Goal: Information Seeking & Learning: Learn about a topic

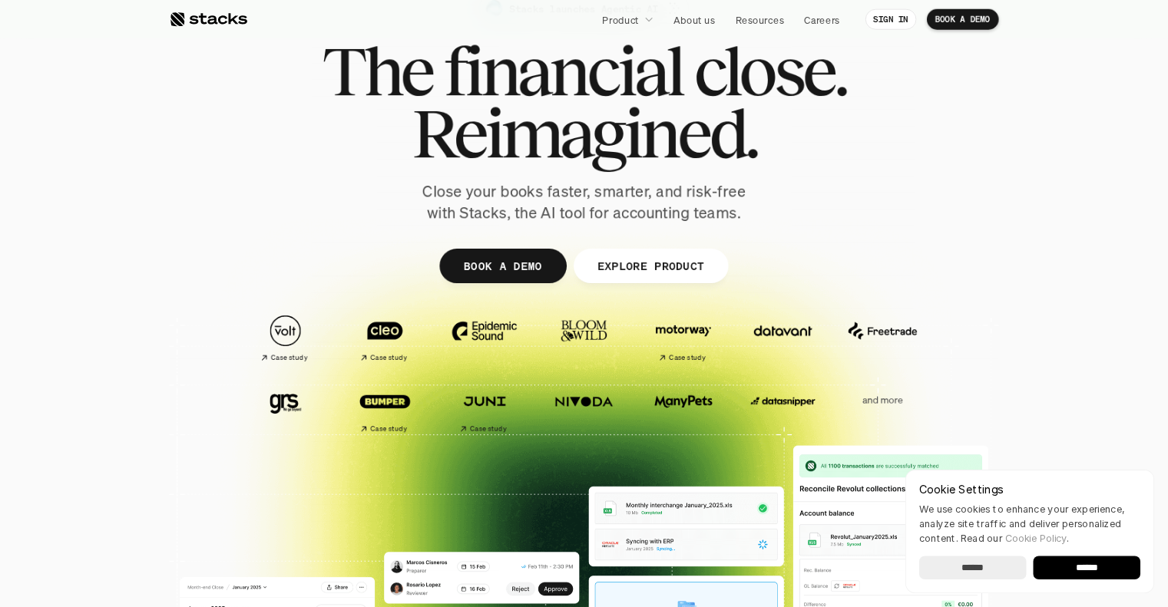
scroll to position [77, 0]
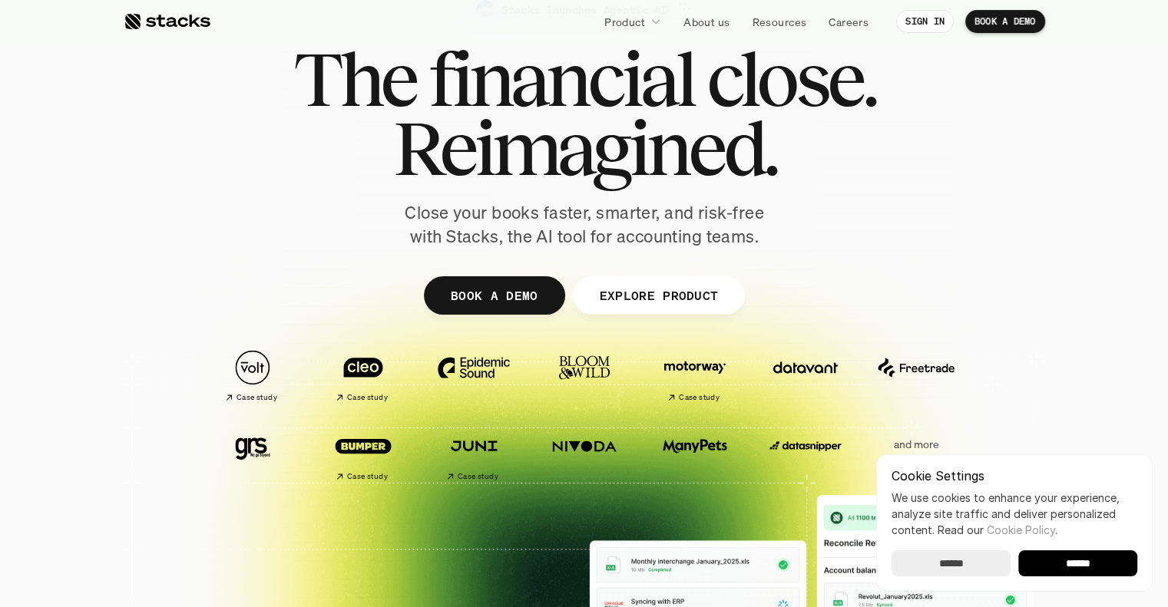
click at [1091, 565] on input "******" at bounding box center [1077, 564] width 119 height 26
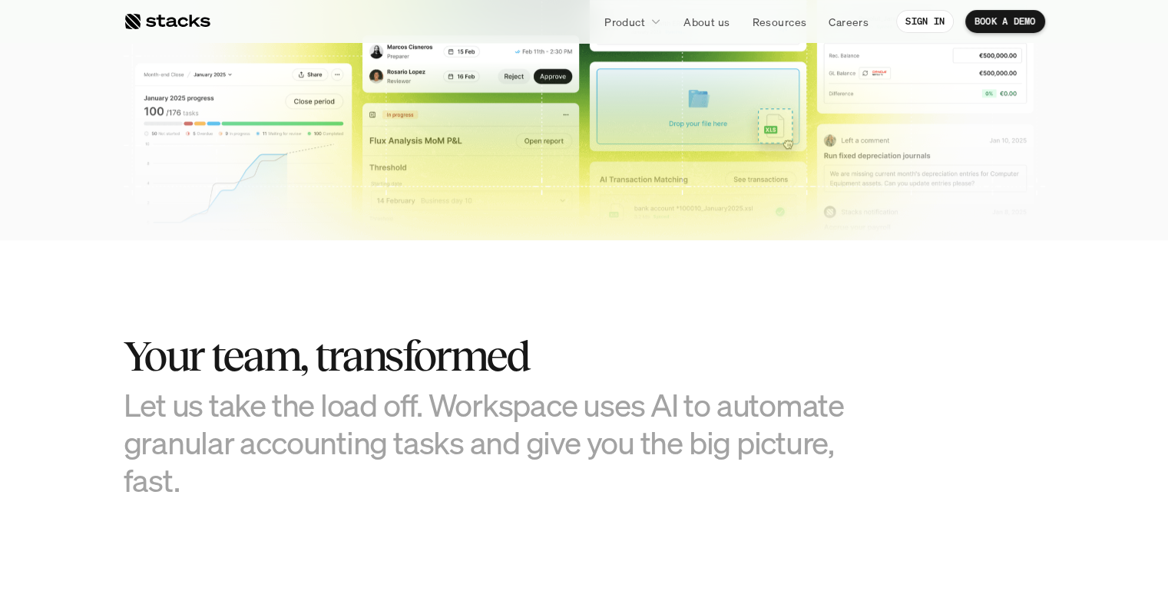
scroll to position [845, 0]
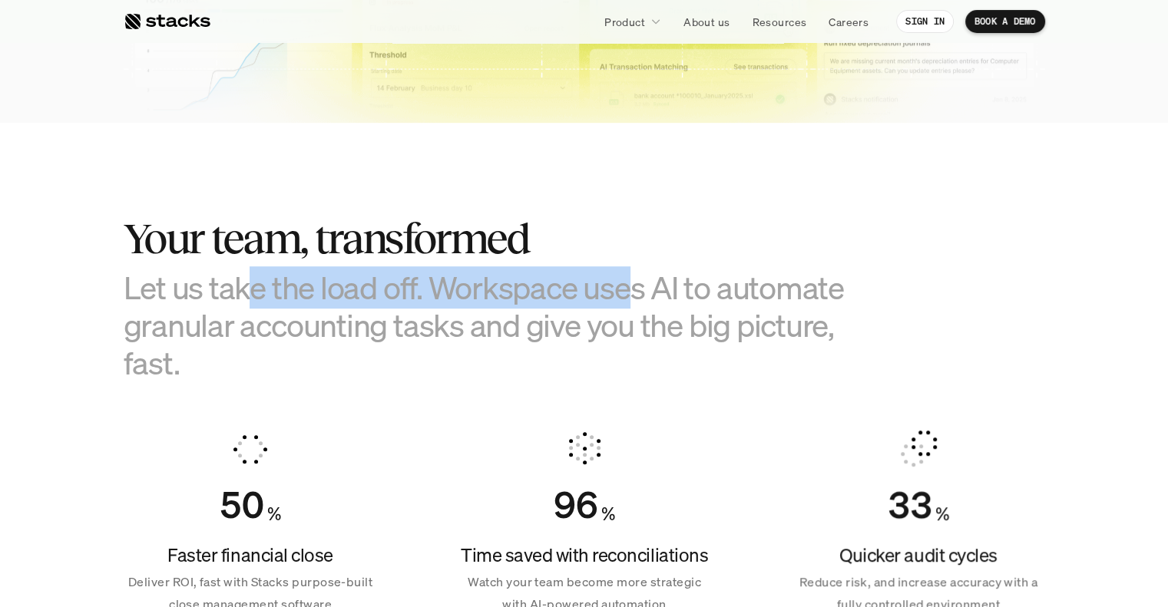
drag, startPoint x: 452, startPoint y: 286, endPoint x: 629, endPoint y: 289, distance: 176.7
click at [629, 289] on h3 "Let us take the load off. Workspace uses AI to automate granular accounting tas…" at bounding box center [508, 326] width 768 height 114
click at [634, 290] on h3 "Let us take the load off. Workspace uses AI to automate granular accounting tas…" at bounding box center [508, 326] width 768 height 114
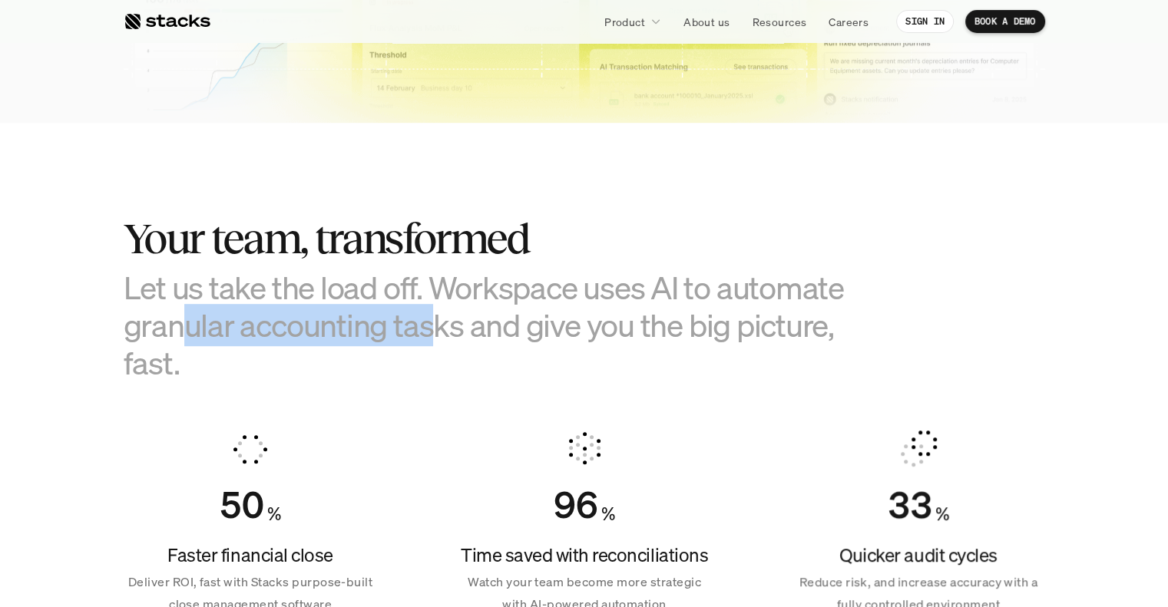
drag, startPoint x: 220, startPoint y: 326, endPoint x: 444, endPoint y: 340, distance: 223.9
click at [440, 340] on h3 "Let us take the load off. Workspace uses AI to automate granular accounting tas…" at bounding box center [508, 326] width 768 height 114
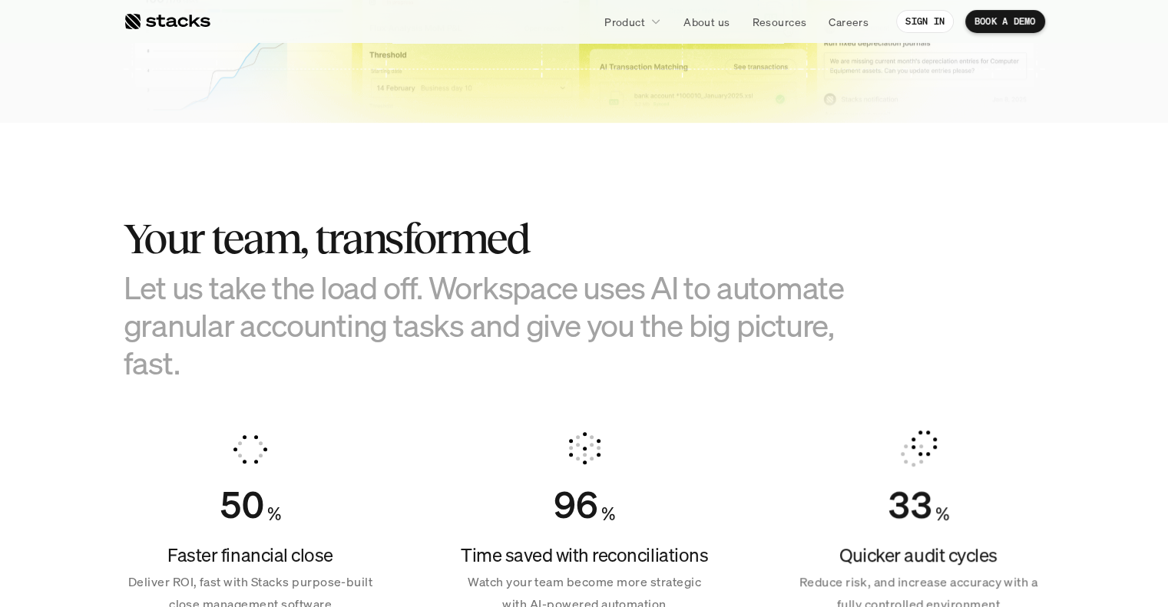
click at [508, 338] on h3 "Let us take the load off. Workspace uses AI to automate granular accounting tas…" at bounding box center [508, 326] width 768 height 114
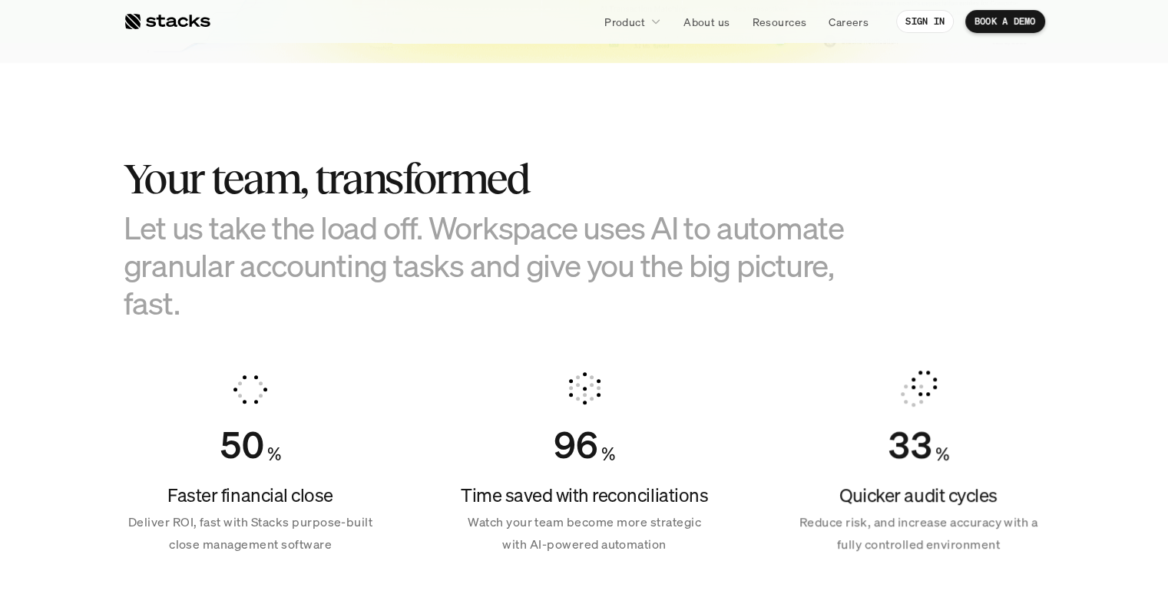
scroll to position [998, 0]
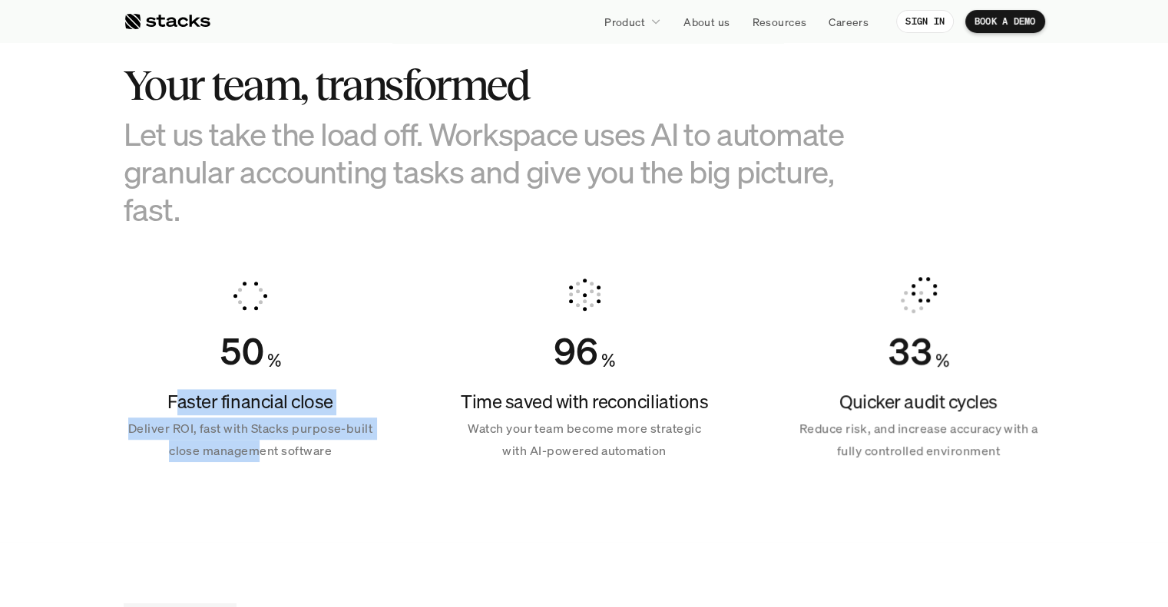
drag, startPoint x: 247, startPoint y: 411, endPoint x: 260, endPoint y: 452, distance: 43.5
click at [260, 452] on div "Faster financial close Deliver ROI, fast with Stacks purpose-built close manage…" at bounding box center [250, 425] width 253 height 73
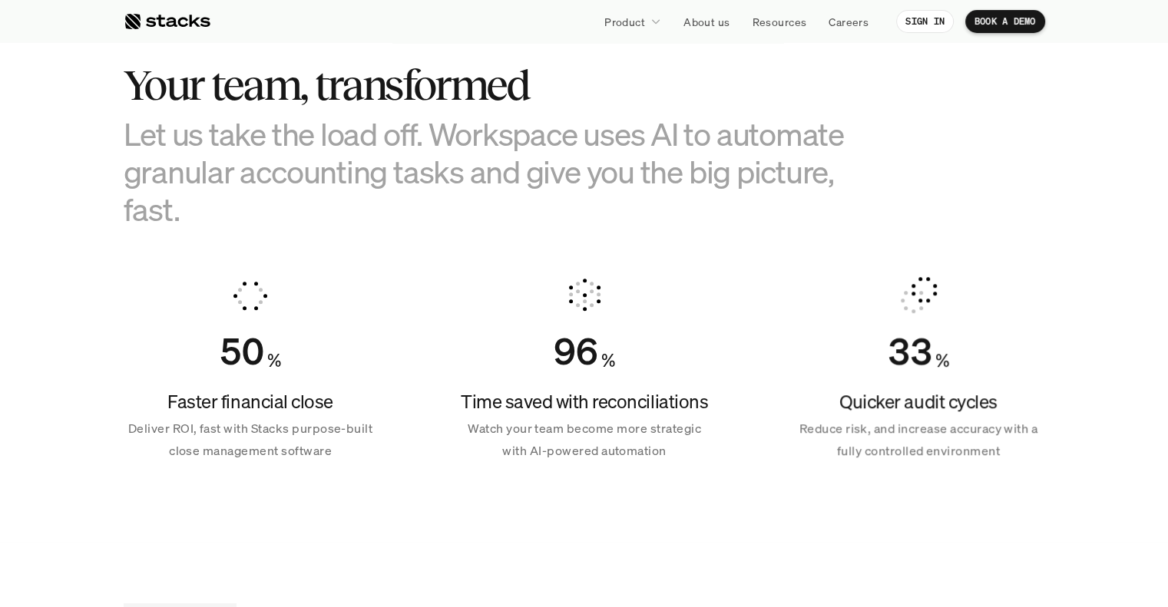
click at [291, 456] on p "Deliver ROI, fast with Stacks purpose-built close management software" at bounding box center [250, 440] width 253 height 45
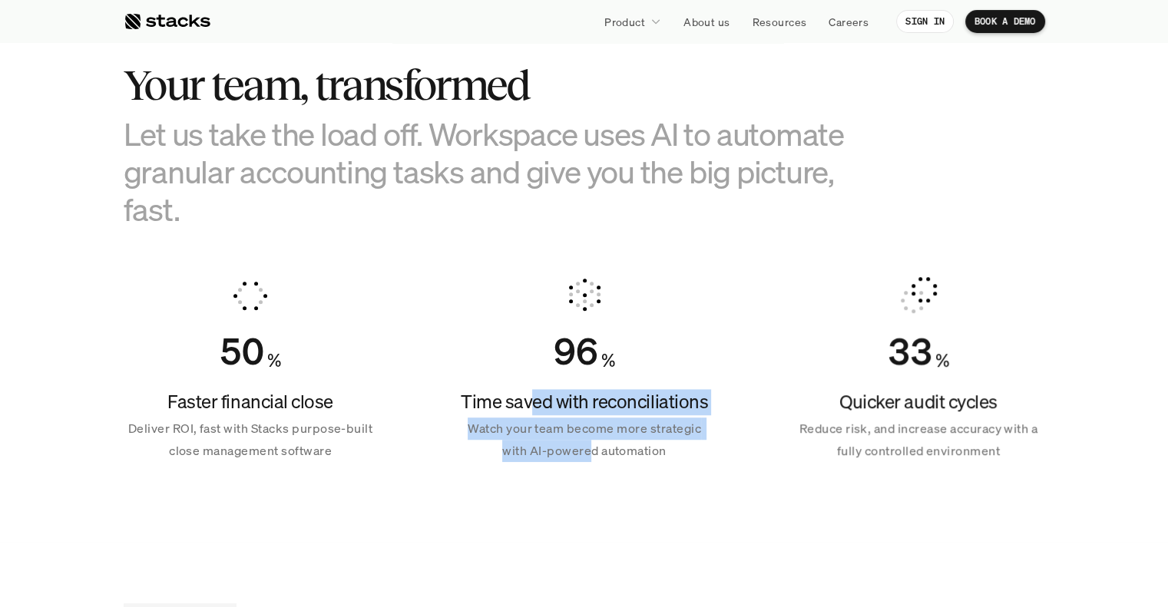
drag, startPoint x: 577, startPoint y: 442, endPoint x: 594, endPoint y: 465, distance: 29.2
click at [591, 465] on div "96 % Time saved with reconciliations Watch your team become more strategic with…" at bounding box center [584, 370] width 253 height 222
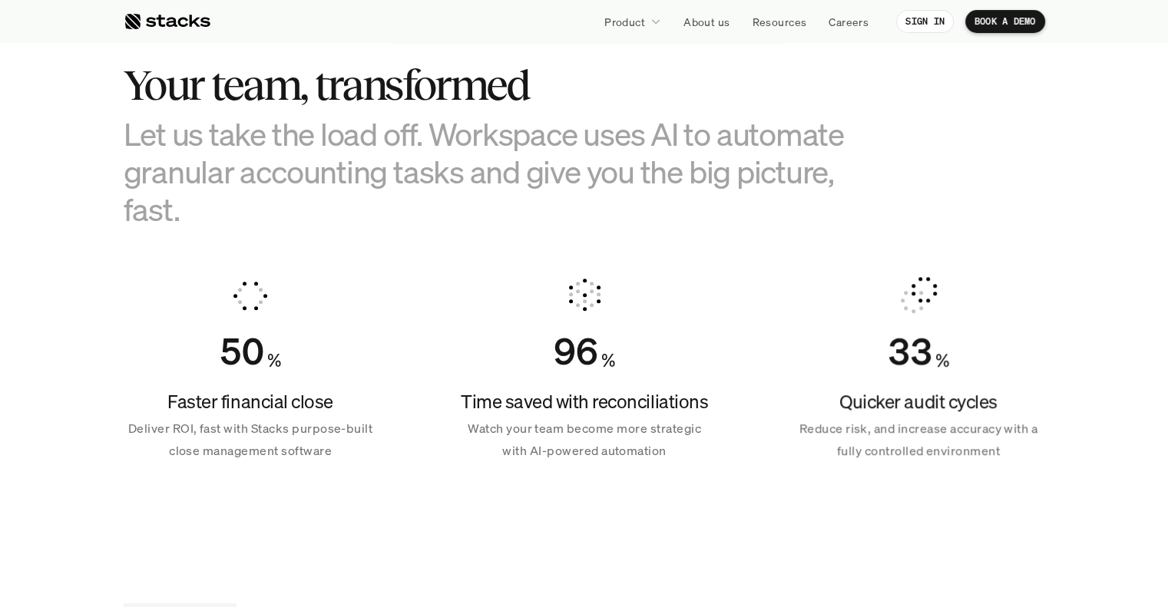
click at [635, 458] on p "Watch your team become more strategic with AI-powered automation" at bounding box center [584, 440] width 253 height 45
drag, startPoint x: 876, startPoint y: 415, endPoint x: 885, endPoint y: 435, distance: 22.0
click at [885, 435] on div "Quicker audit cycles Reduce risk, and increase accuracy with a fully controlled…" at bounding box center [918, 425] width 253 height 73
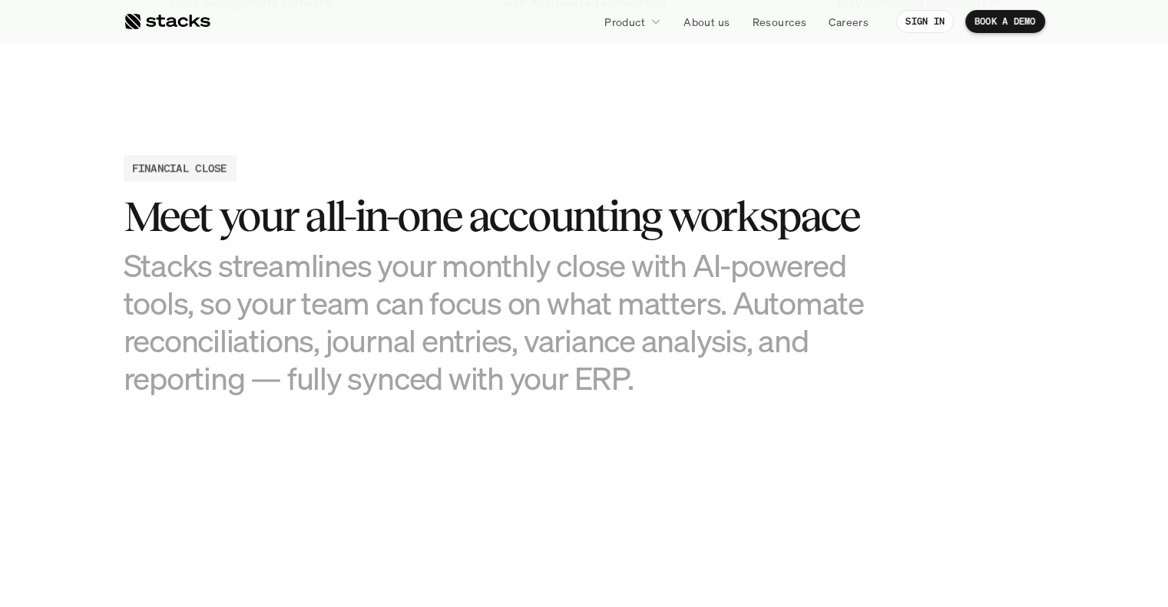
scroll to position [1459, 0]
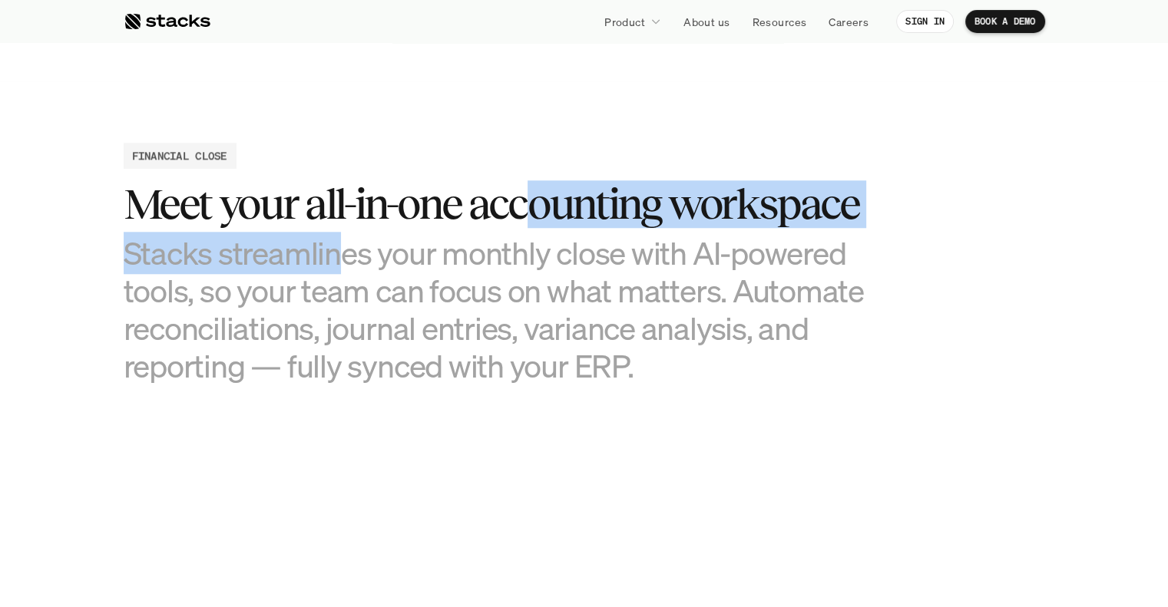
drag, startPoint x: 536, startPoint y: 243, endPoint x: 333, endPoint y: 260, distance: 203.5
click at [333, 260] on div "Meet your all-in-one accounting workspace Stacks streamlines your monthly close…" at bounding box center [508, 282] width 768 height 204
click at [333, 241] on h3 "Stacks streamlines your monthly close with AI-powered tools, so your team can f…" at bounding box center [508, 309] width 768 height 151
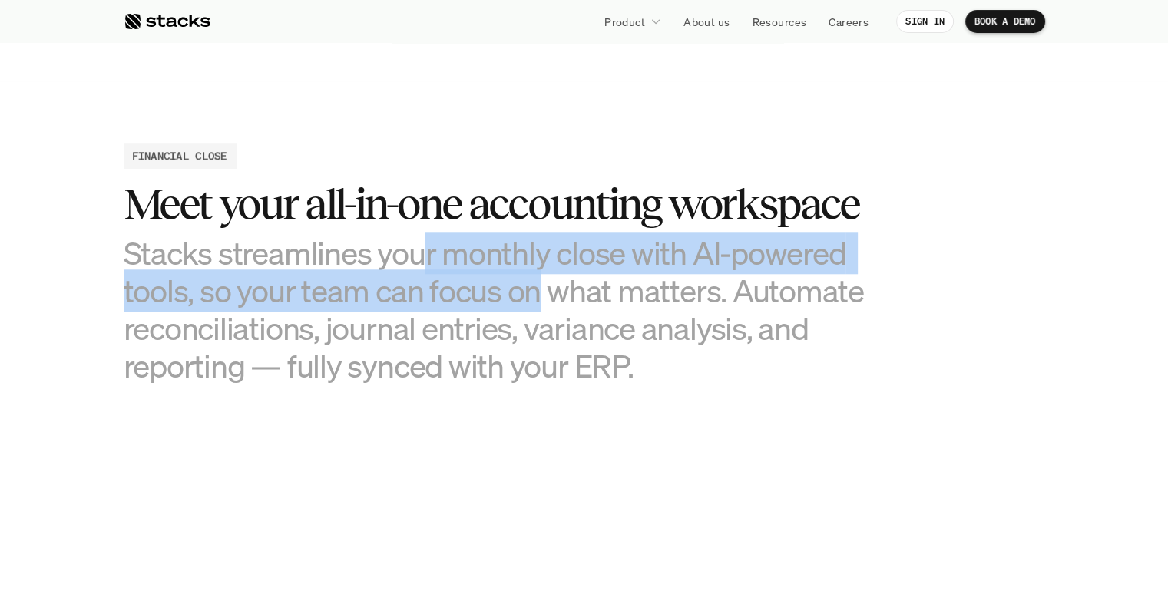
drag, startPoint x: 459, startPoint y: 241, endPoint x: 363, endPoint y: 297, distance: 111.2
click at [507, 291] on h3 "Stacks streamlines your monthly close with AI-powered tools, so your team can f…" at bounding box center [508, 309] width 768 height 151
click at [286, 297] on h3 "Stacks streamlines your monthly close with AI-powered tools, so your team can f…" at bounding box center [508, 309] width 768 height 151
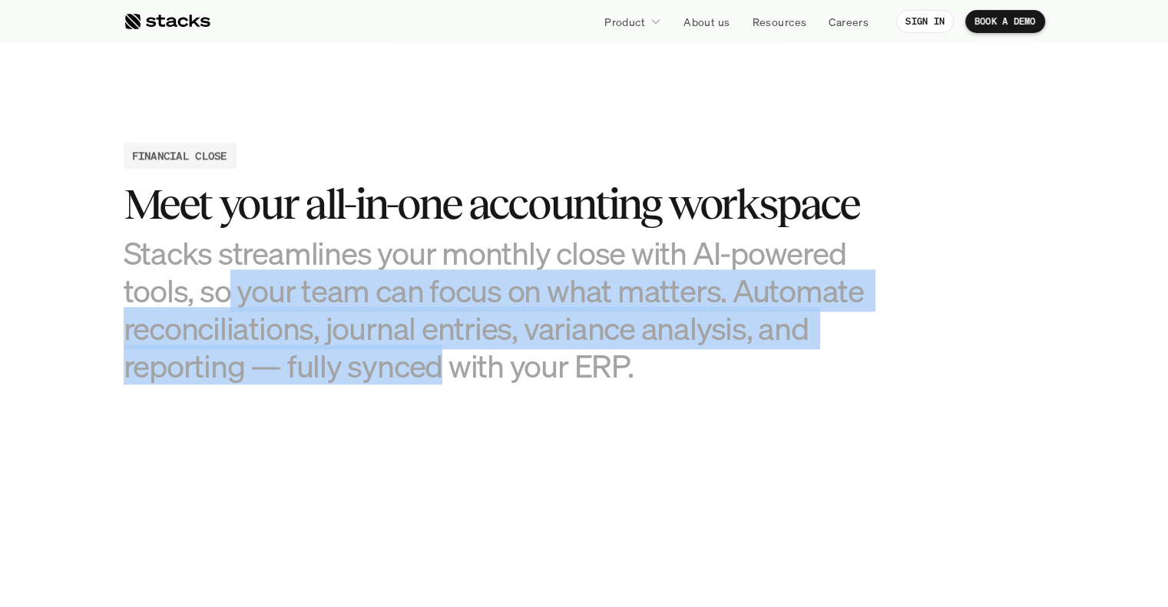
drag, startPoint x: 227, startPoint y: 292, endPoint x: 433, endPoint y: 359, distance: 217.1
click at [433, 359] on h3 "Stacks streamlines your monthly close with AI-powered tools, so your team can f…" at bounding box center [508, 309] width 768 height 151
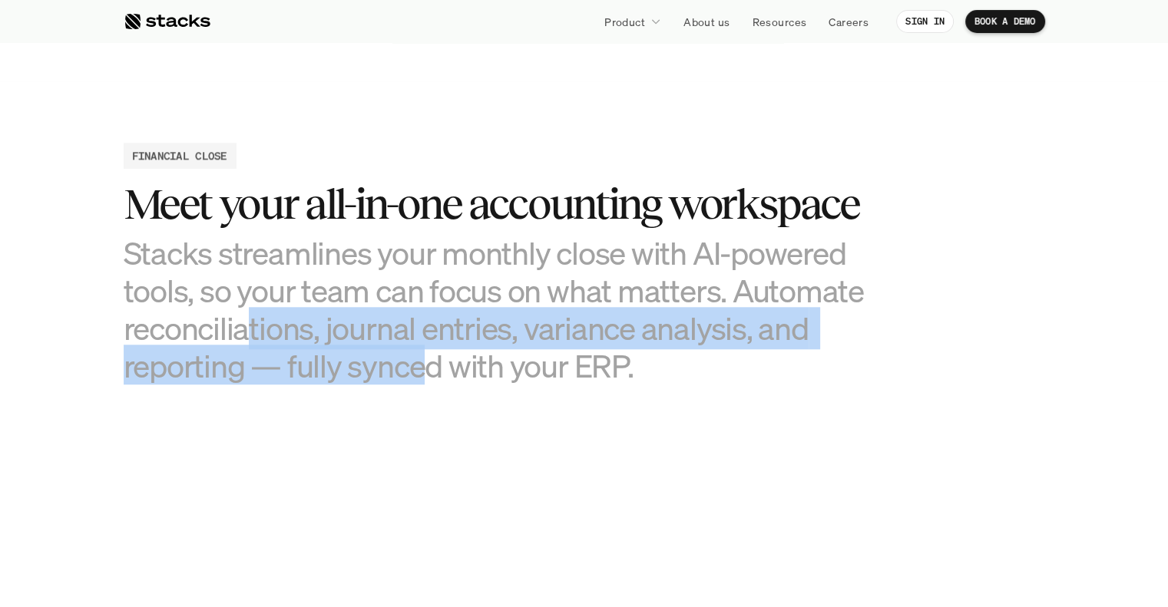
drag, startPoint x: 260, startPoint y: 324, endPoint x: 418, endPoint y: 362, distance: 161.9
click at [418, 362] on h3 "Stacks streamlines your monthly close with AI-powered tools, so your team can f…" at bounding box center [508, 309] width 768 height 151
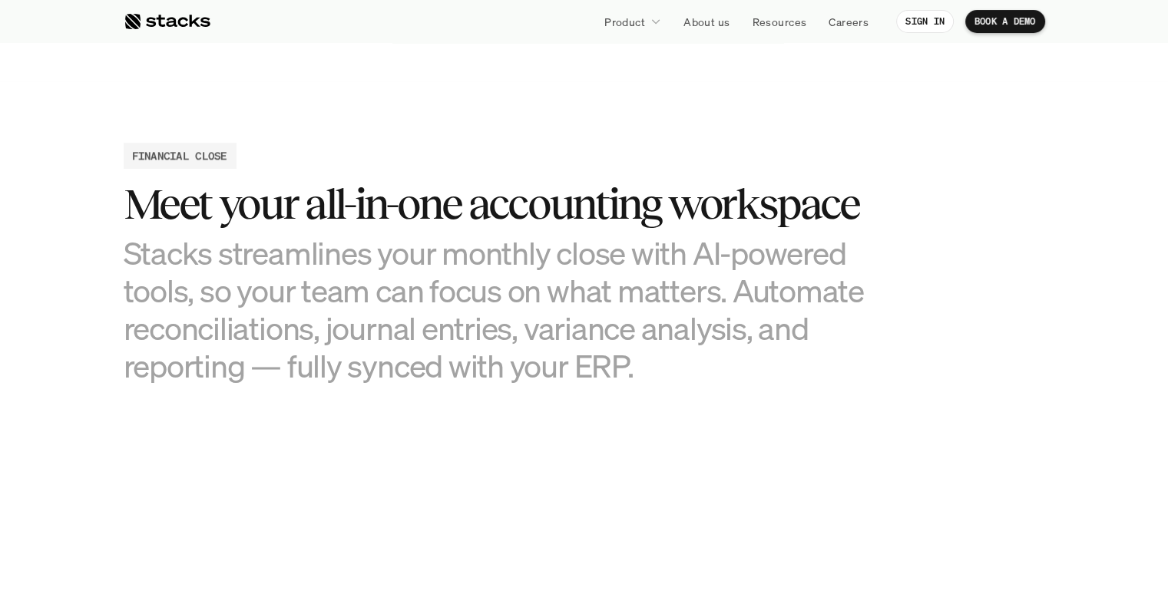
click at [470, 368] on h3 "Stacks streamlines your monthly close with AI-powered tools, so your team can f…" at bounding box center [508, 309] width 768 height 151
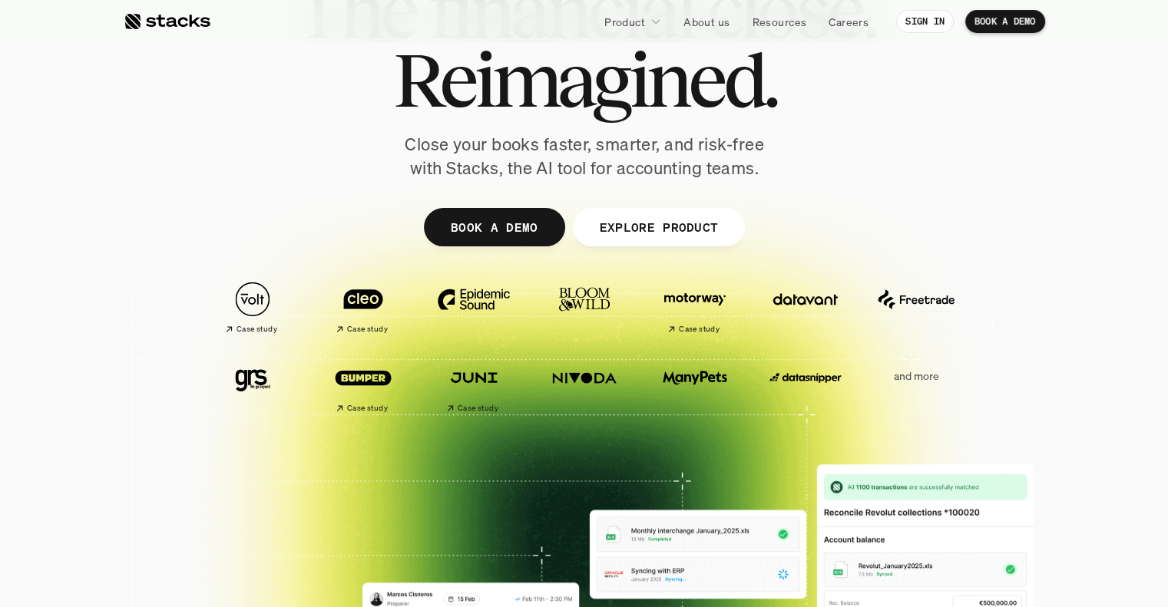
scroll to position [0, 0]
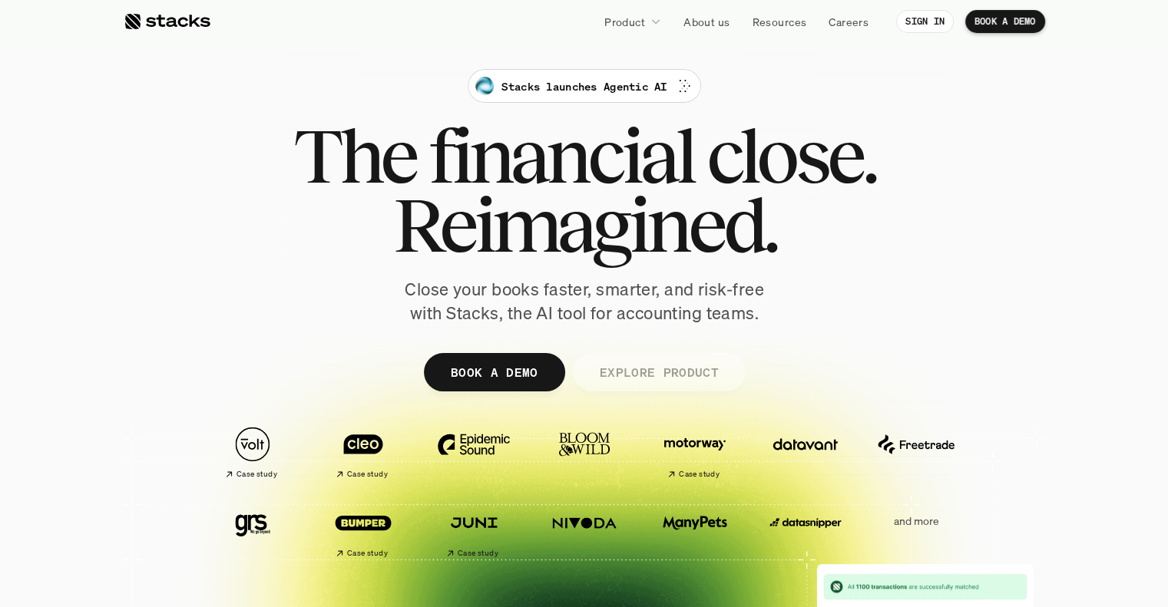
click at [664, 368] on p "EXPLORE PRODUCT" at bounding box center [658, 372] width 119 height 22
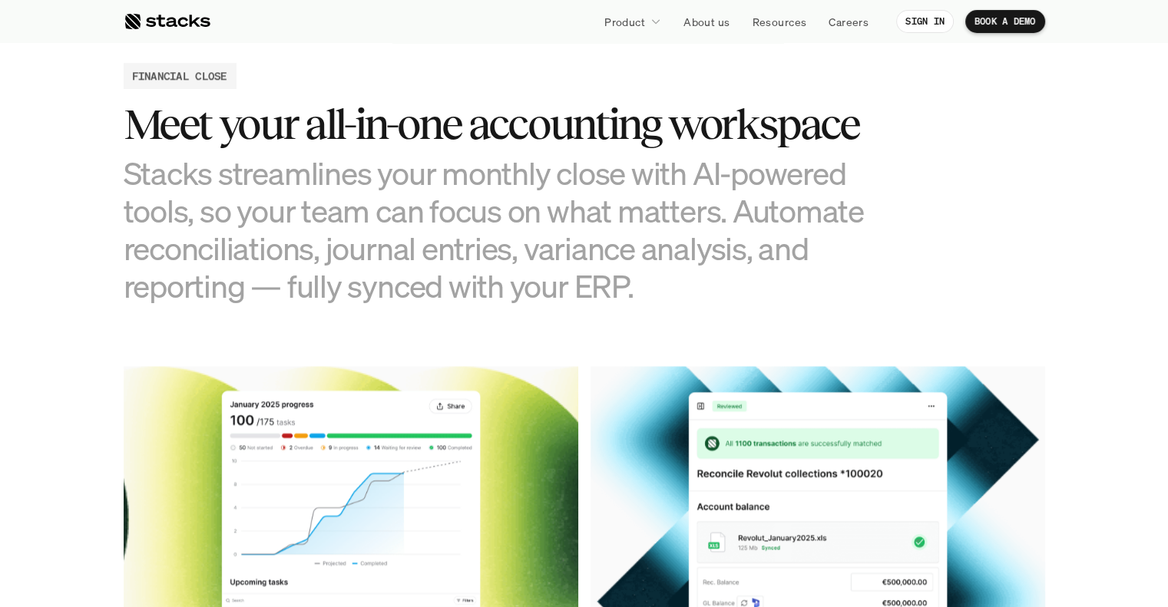
scroll to position [1541, 0]
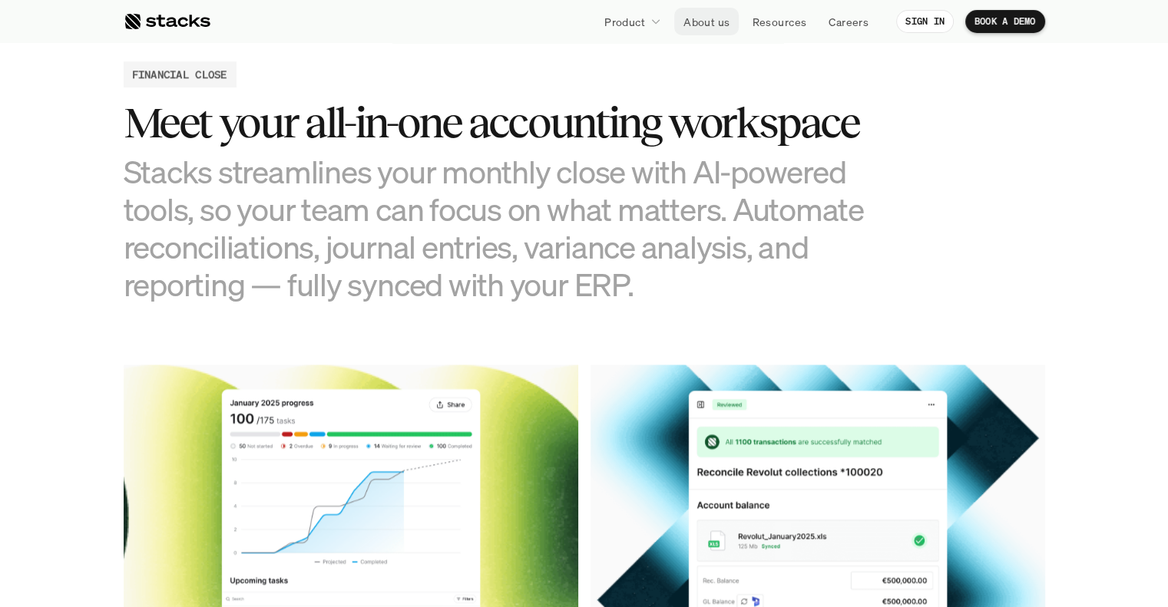
click at [700, 24] on p "About us" at bounding box center [707, 22] width 46 height 16
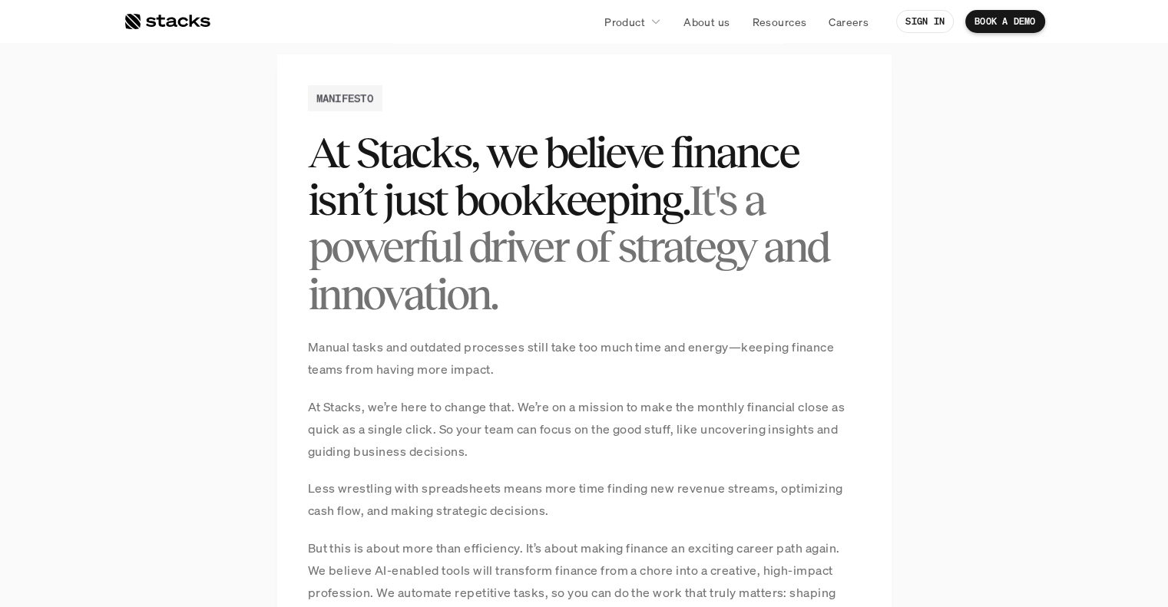
scroll to position [1152, 0]
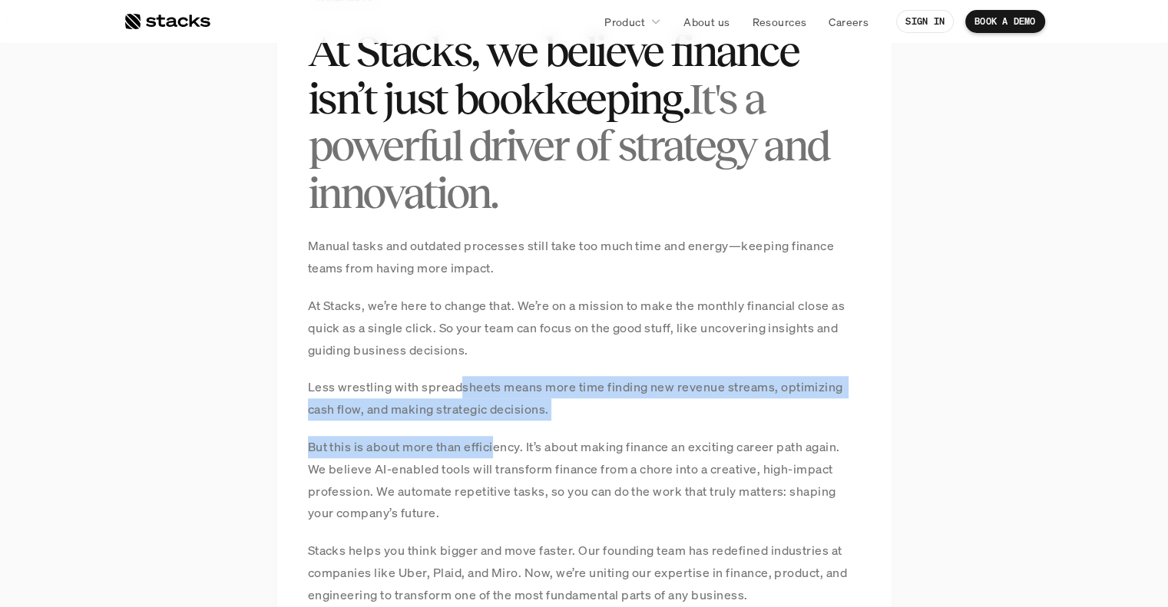
drag, startPoint x: 462, startPoint y: 392, endPoint x: 496, endPoint y: 431, distance: 51.2
click at [496, 431] on div "Manual tasks and outdated processes still take too much time and energy—keeping…" at bounding box center [584, 461] width 553 height 453
click at [497, 432] on div "Manual tasks and outdated processes still take too much time and energy—keeping…" at bounding box center [584, 461] width 553 height 453
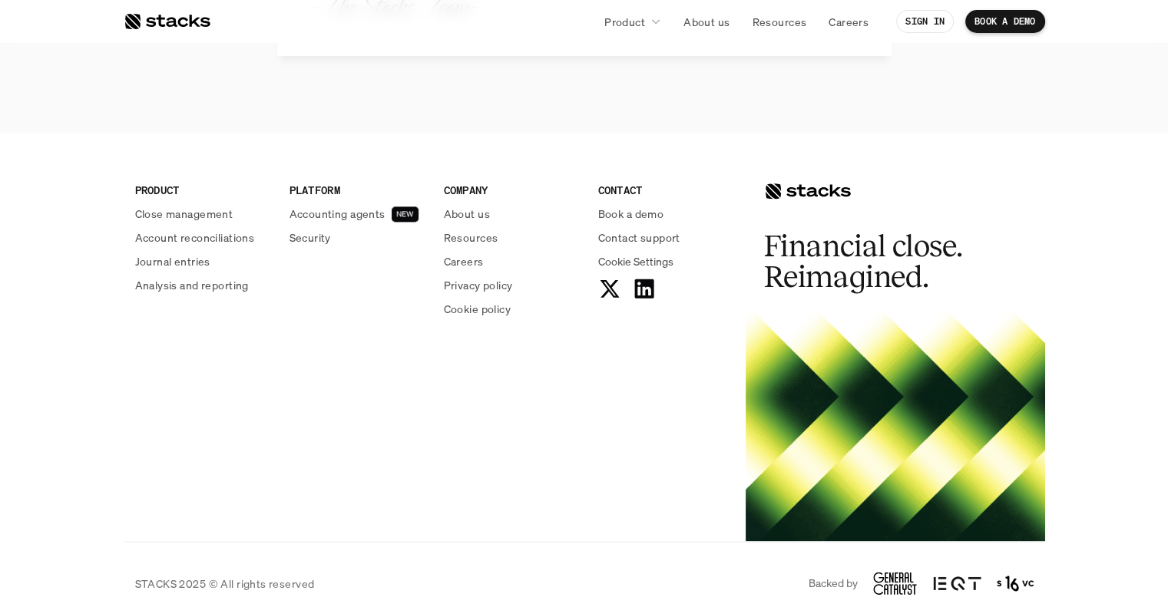
scroll to position [1817, 0]
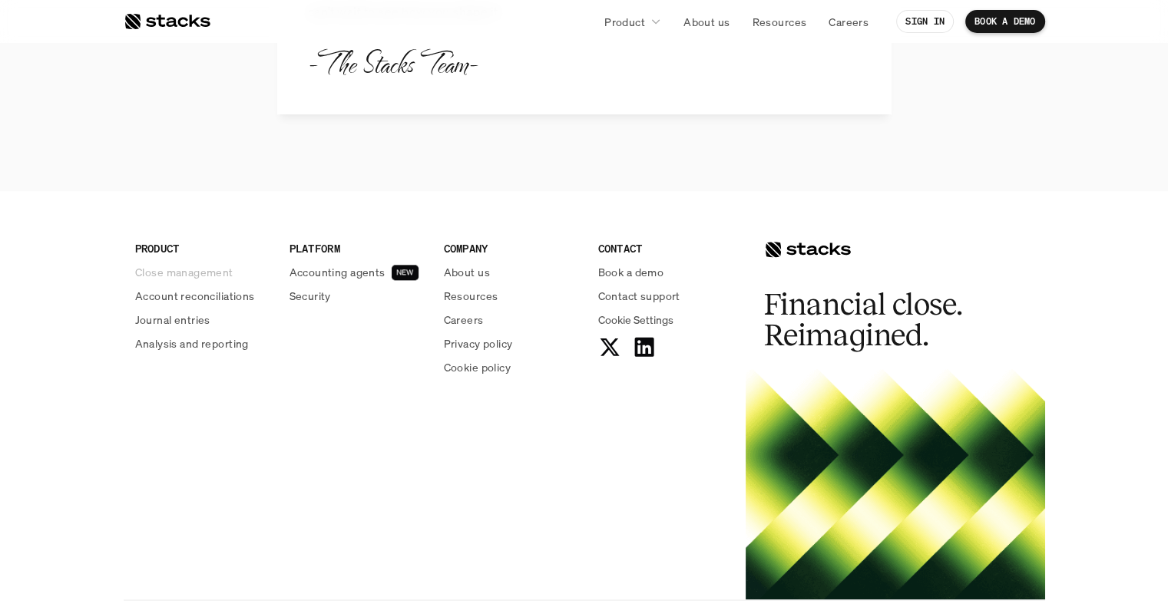
click at [200, 273] on p "Close management" at bounding box center [184, 272] width 98 height 16
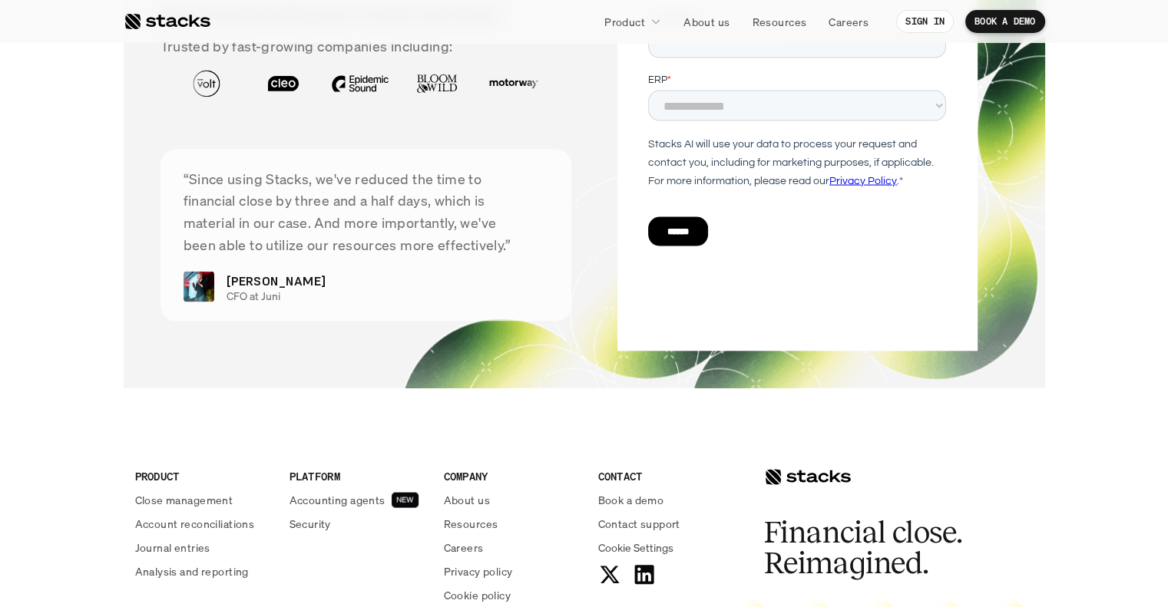
scroll to position [3408, 0]
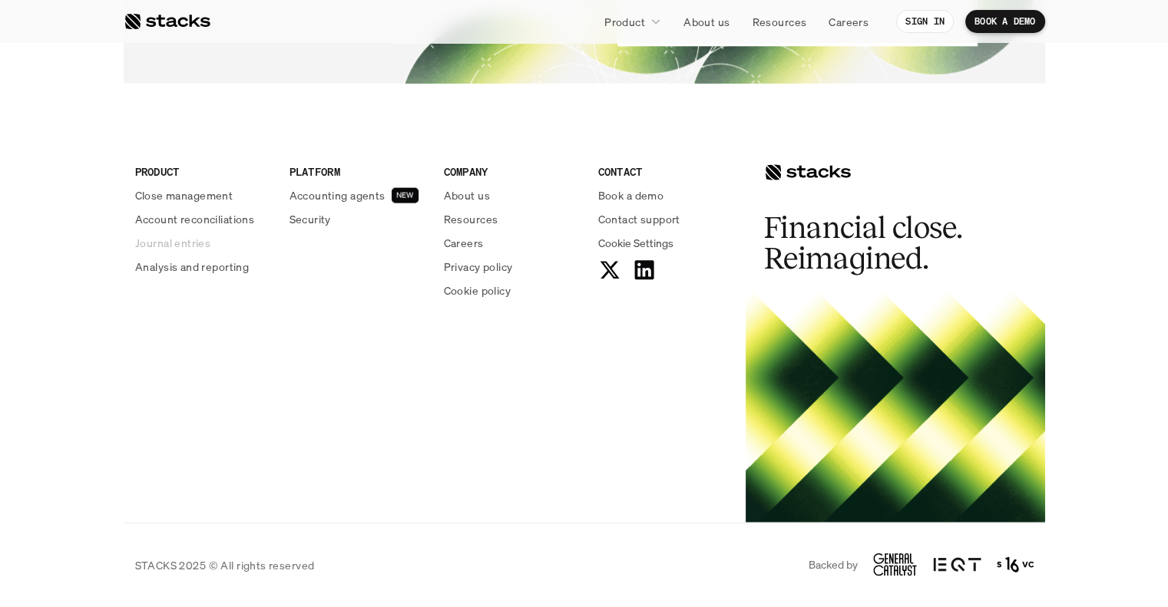
click at [167, 243] on p "Journal entries" at bounding box center [172, 243] width 75 height 16
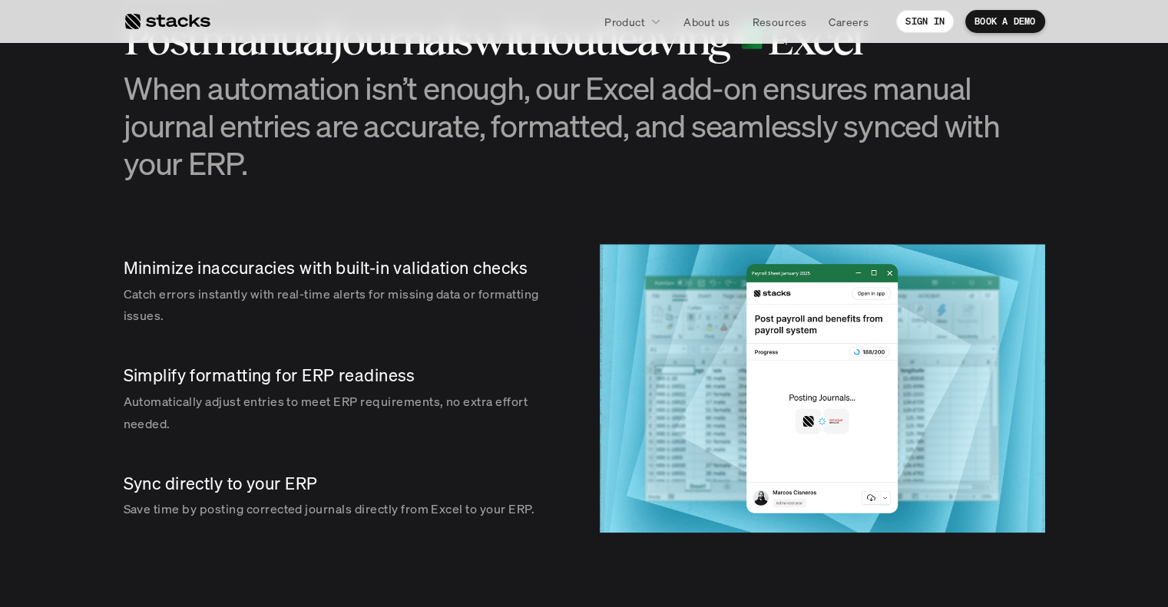
scroll to position [1536, 0]
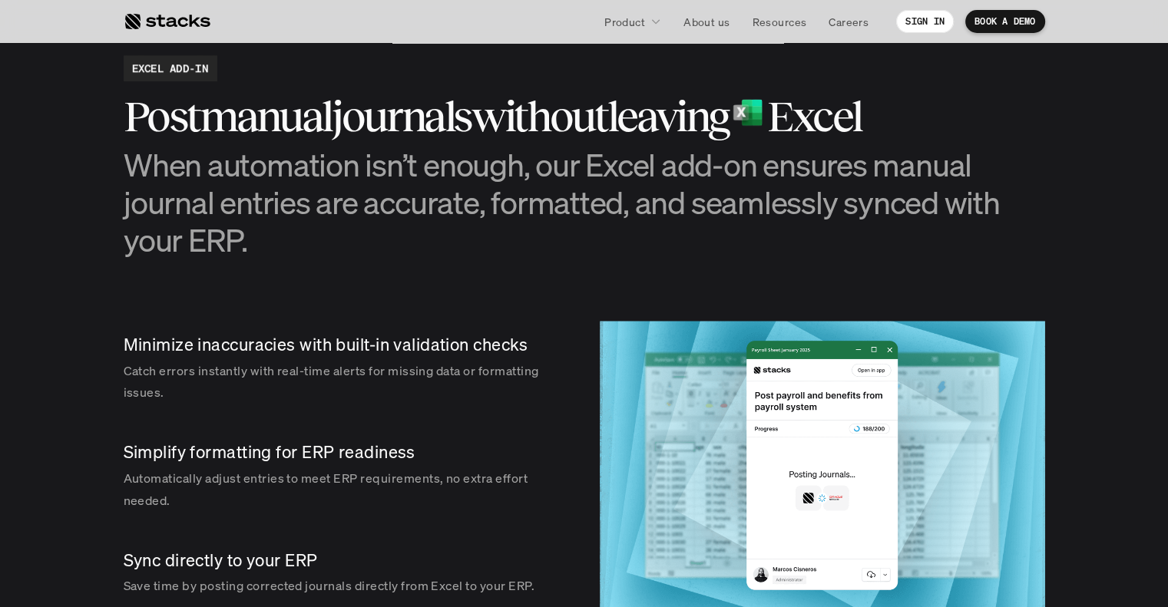
drag, startPoint x: 467, startPoint y: 165, endPoint x: 539, endPoint y: 194, distance: 77.6
click at [539, 194] on h3 "When automation isn’t enough, our Excel add-on ensures manual journal entries a…" at bounding box center [585, 203] width 922 height 114
click at [594, 197] on h3 "When automation isn’t enough, our Excel add-on ensures manual journal entries a…" at bounding box center [585, 203] width 922 height 114
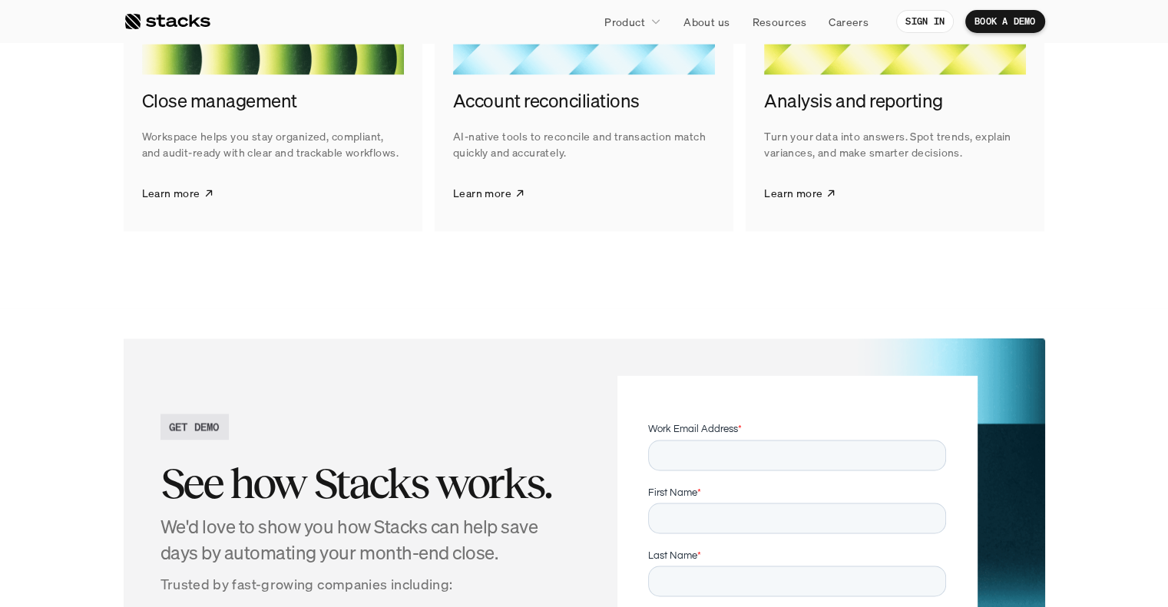
scroll to position [2458, 0]
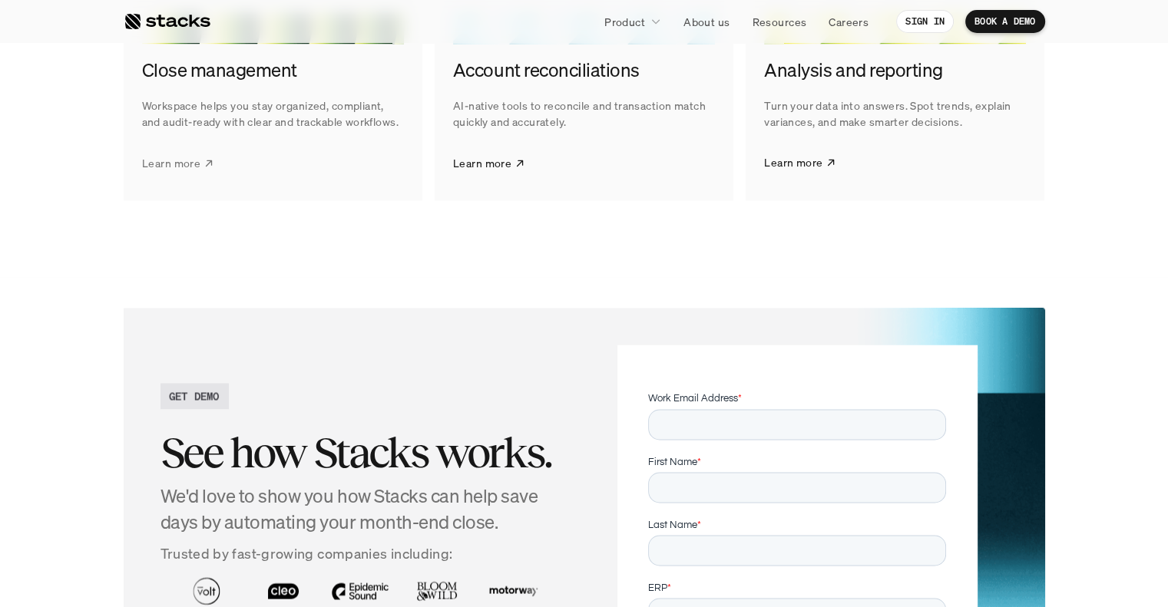
drag, startPoint x: 184, startPoint y: 164, endPoint x: 215, endPoint y: 164, distance: 31.5
click at [184, 164] on p "Learn more" at bounding box center [171, 162] width 58 height 16
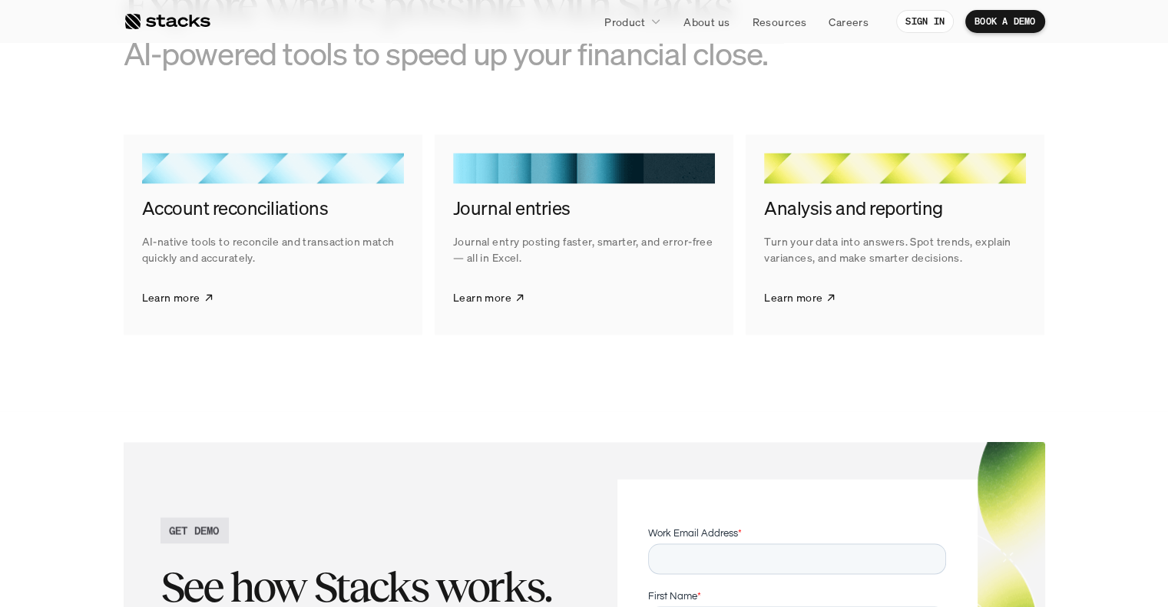
scroll to position [2458, 0]
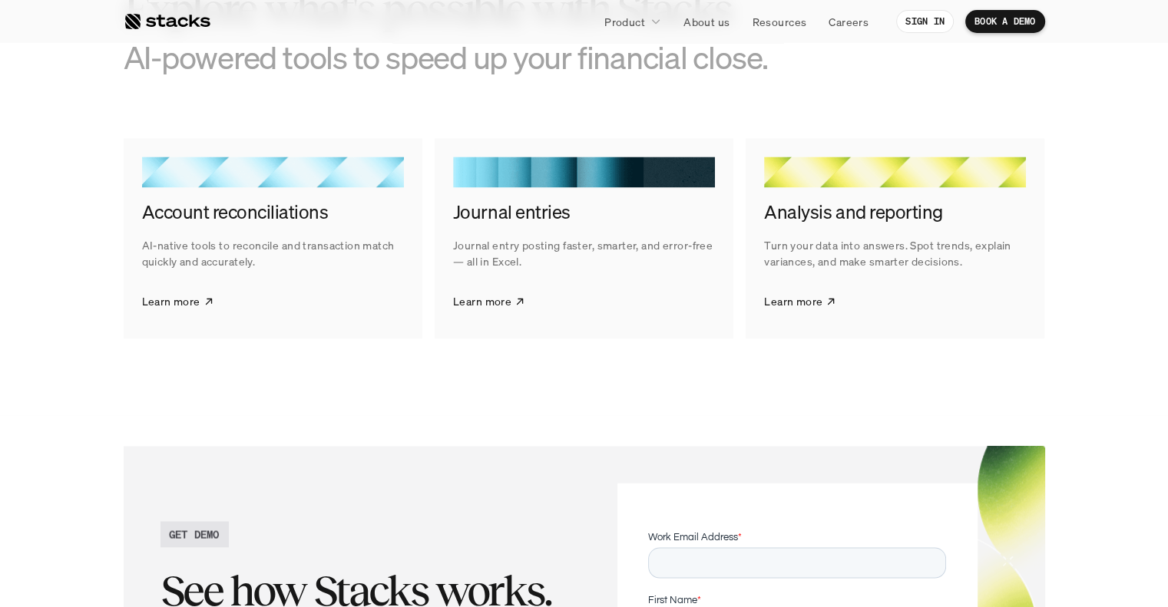
click at [507, 300] on p "Learn more" at bounding box center [482, 301] width 58 height 16
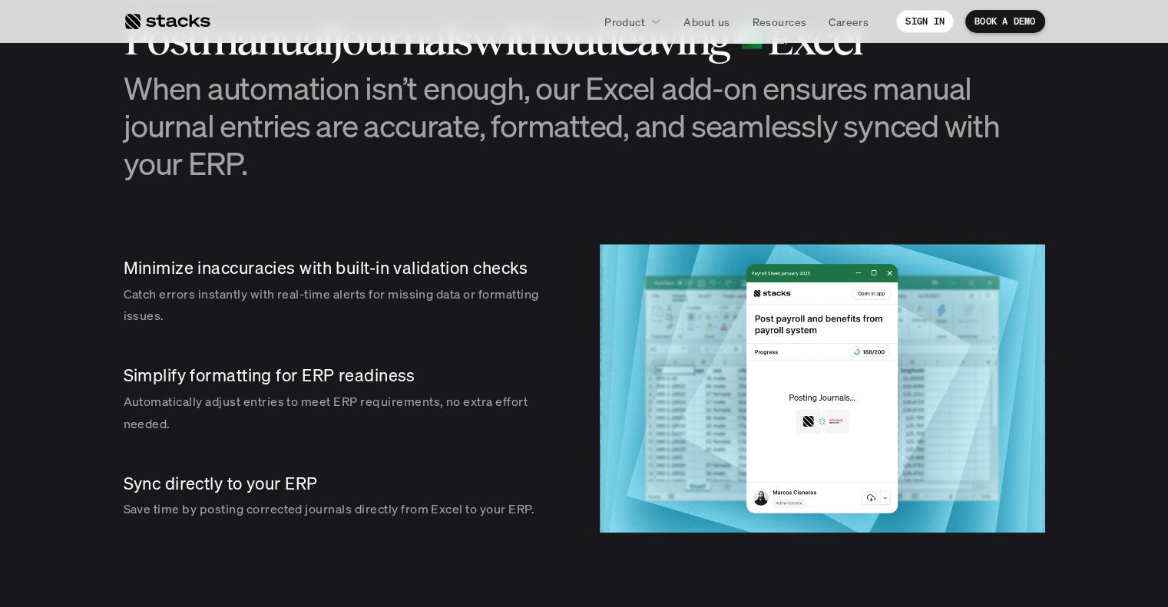
scroll to position [2150, 0]
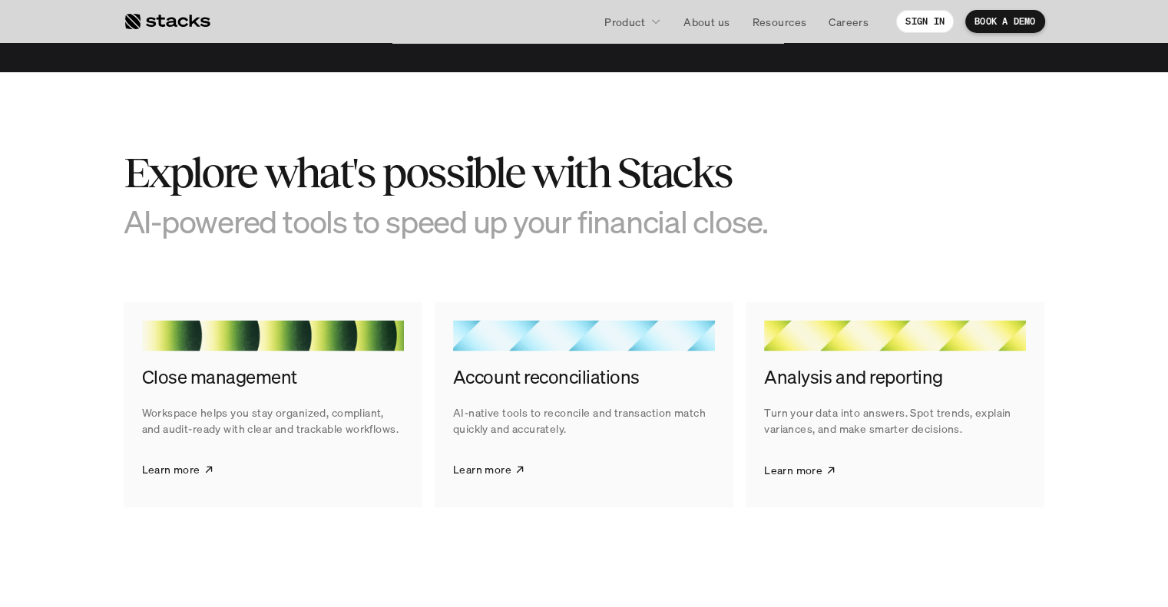
click at [832, 466] on icon at bounding box center [831, 469] width 11 height 13
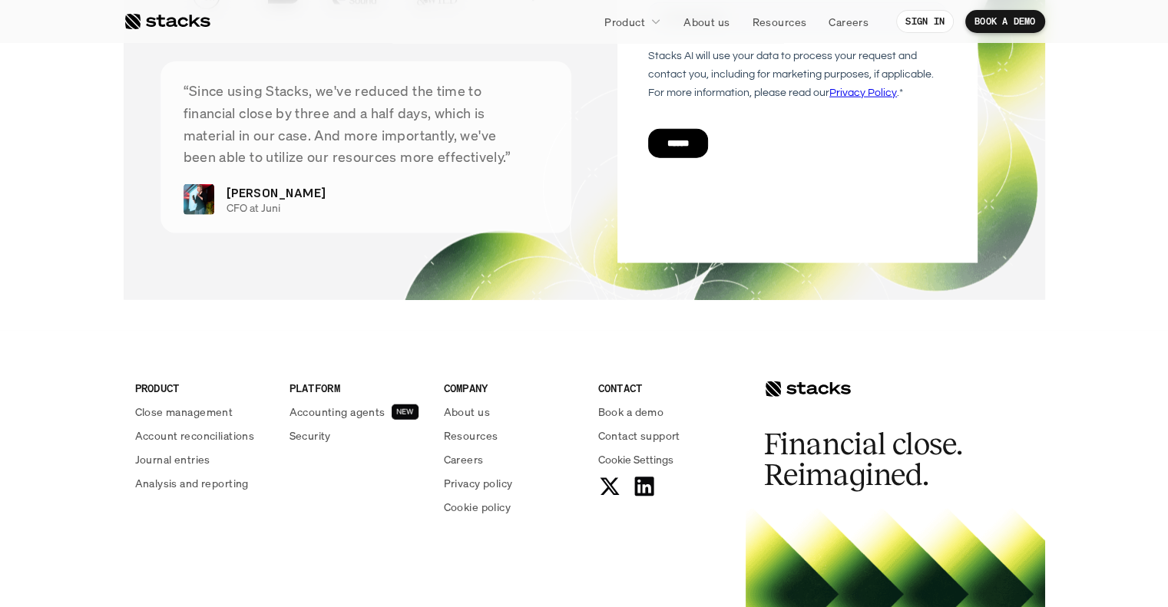
scroll to position [3840, 0]
